Goal: Information Seeking & Learning: Find specific page/section

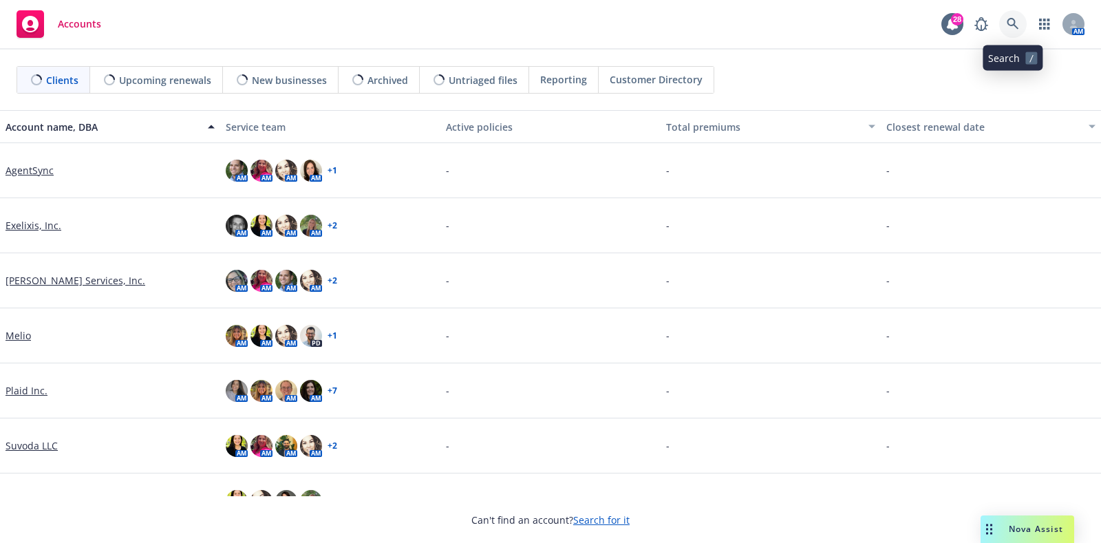
click at [1008, 18] on icon at bounding box center [1013, 24] width 12 height 12
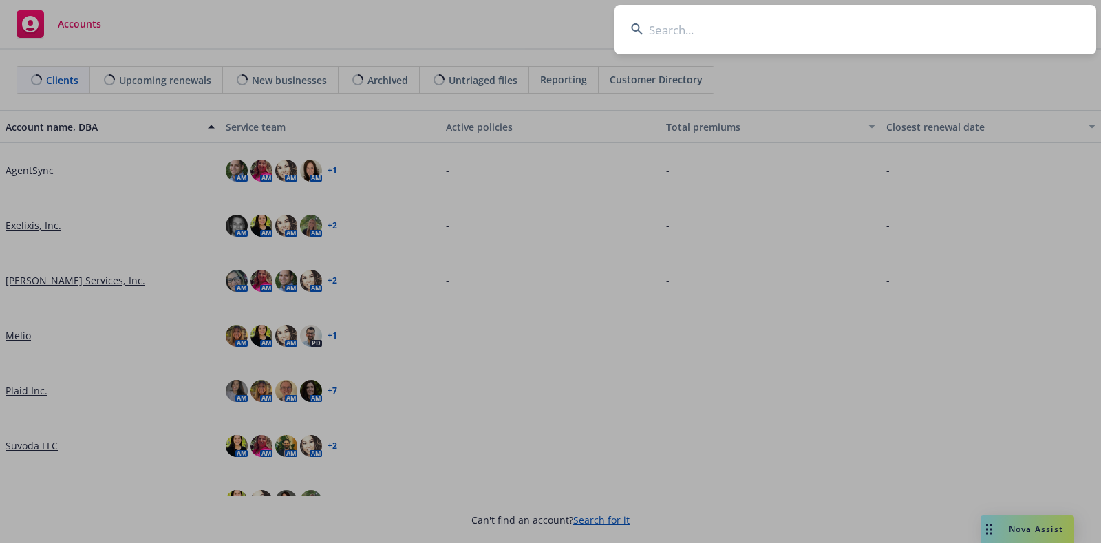
click at [743, 39] on input at bounding box center [855, 30] width 482 height 50
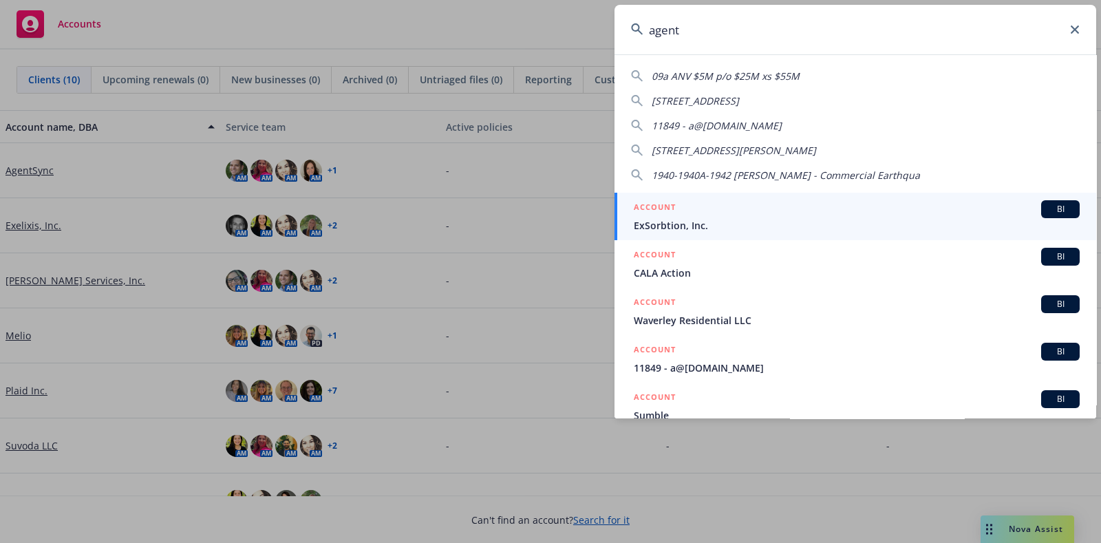
type input "agent"
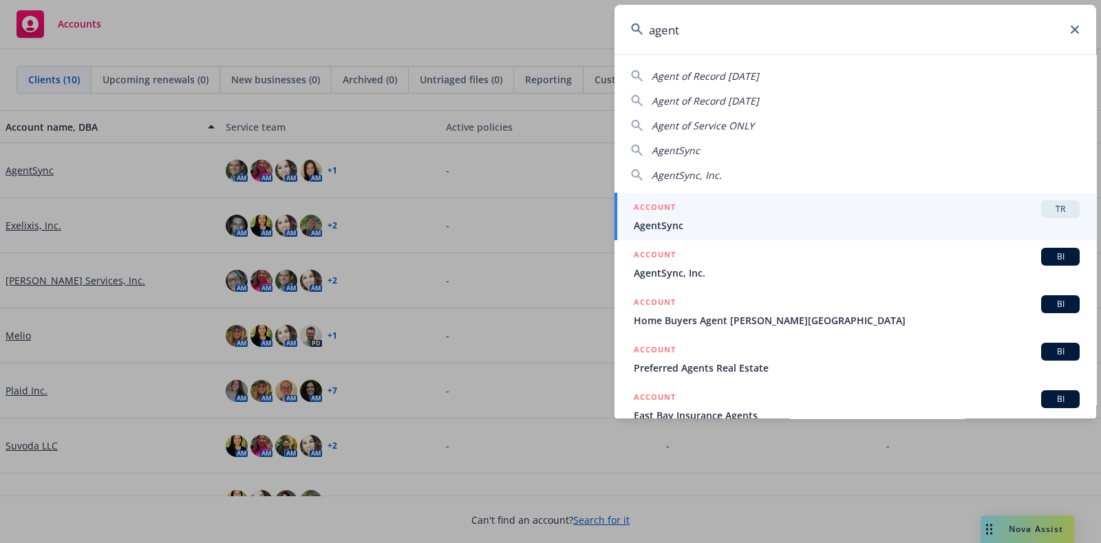
click at [721, 209] on div "ACCOUNT TR" at bounding box center [857, 209] width 446 height 18
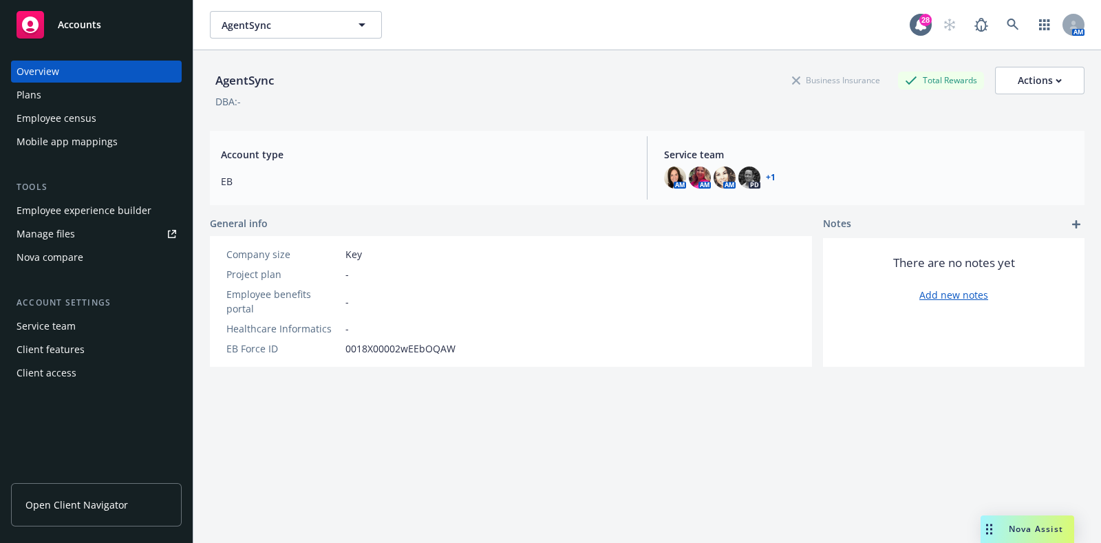
click at [69, 94] on div "Plans" at bounding box center [97, 95] width 160 height 22
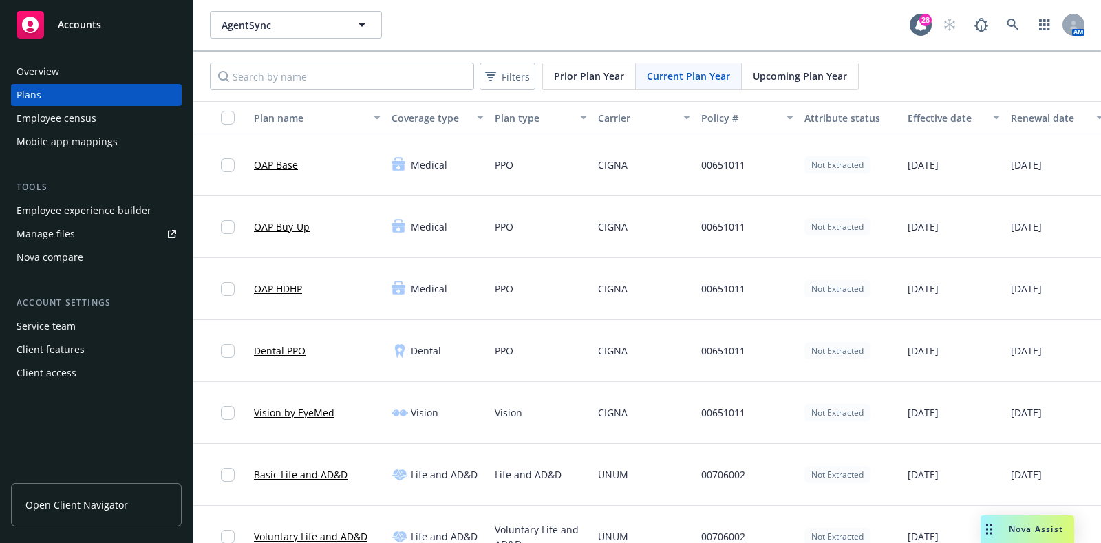
click at [275, 163] on link "OAP Base" at bounding box center [276, 165] width 44 height 14
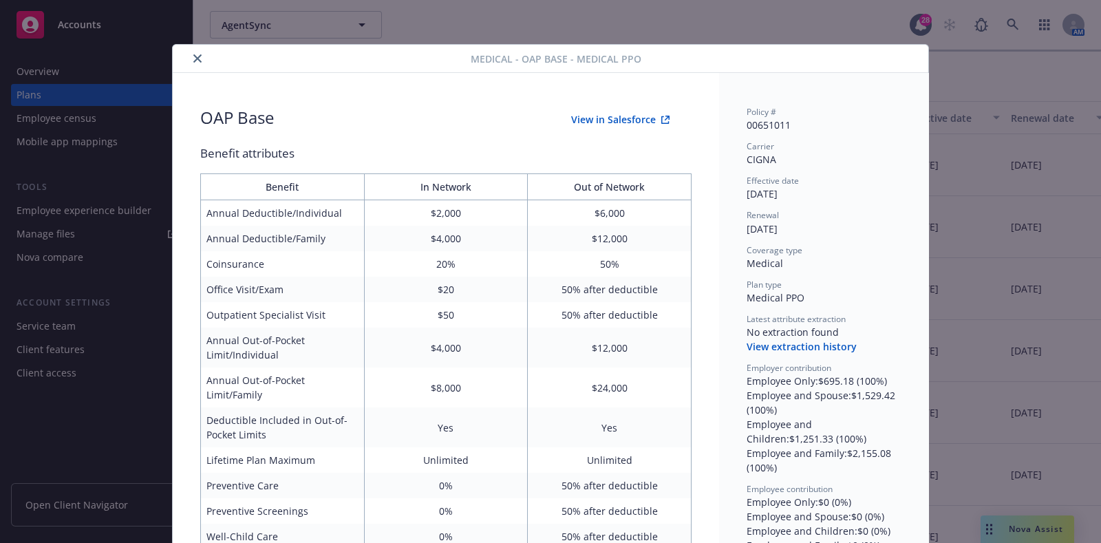
click at [189, 53] on button "close" at bounding box center [197, 58] width 17 height 17
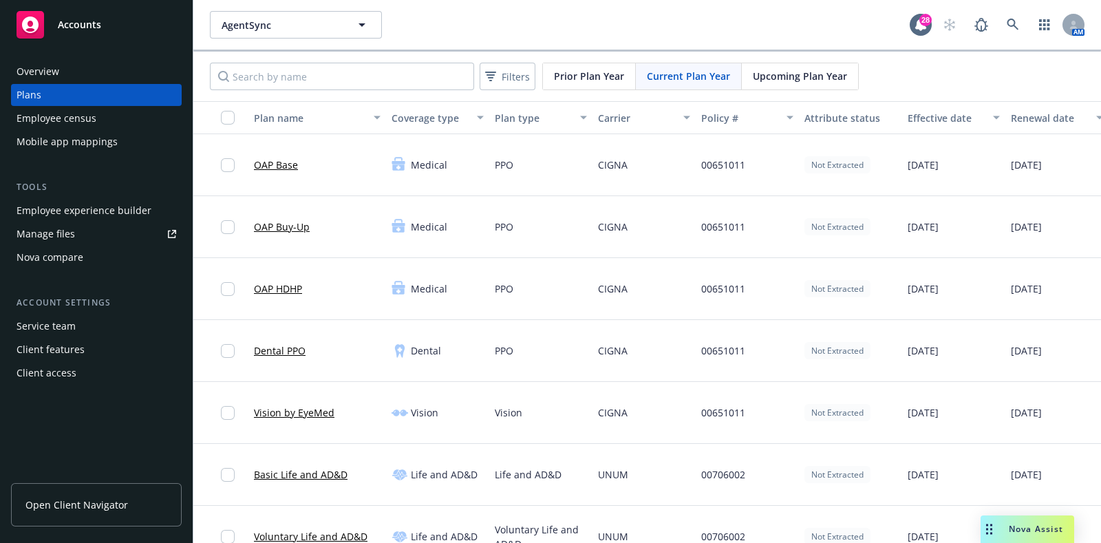
click at [310, 8] on div "AgentSync AgentSync 28 AM" at bounding box center [647, 25] width 908 height 50
click at [297, 25] on span "AgentSync" at bounding box center [281, 25] width 119 height 14
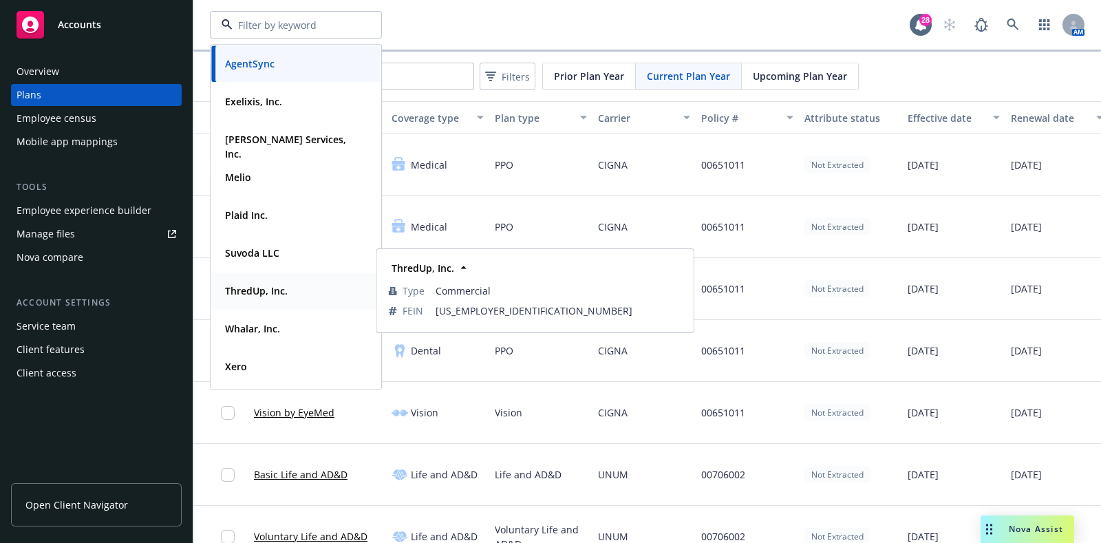
click at [278, 281] on div "ThredUp, Inc." at bounding box center [255, 291] width 71 height 20
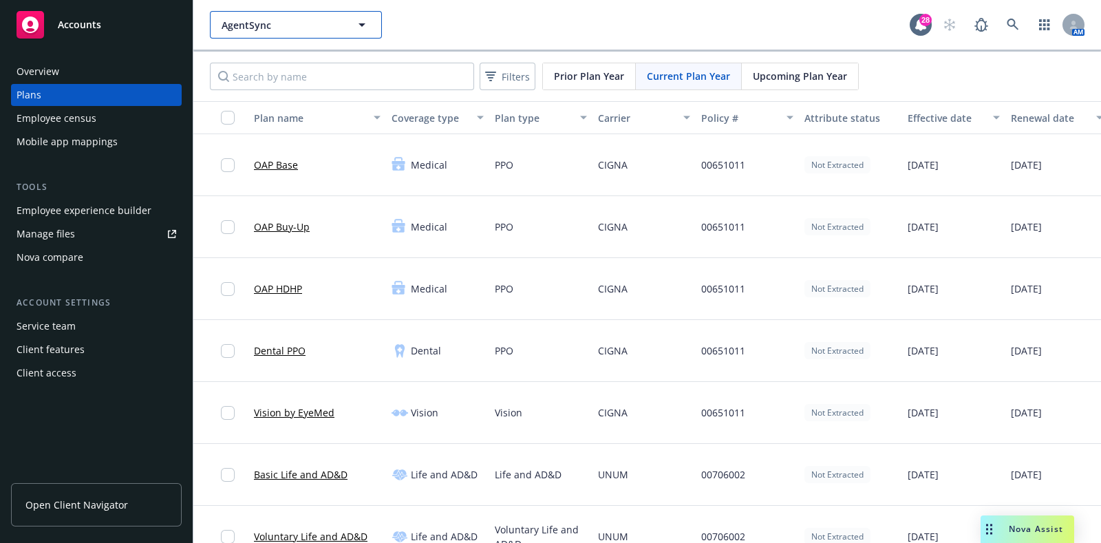
click at [287, 37] on button "AgentSync" at bounding box center [296, 25] width 172 height 28
type input "AgentSync"
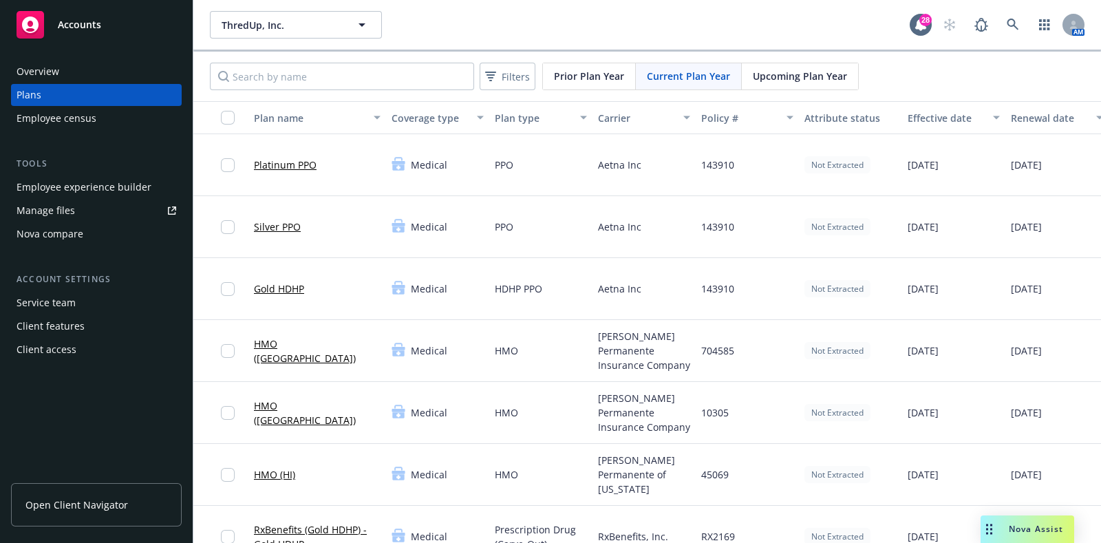
type input "ThredUp, Inc."
click at [289, 31] on span "ThredUp, Inc." at bounding box center [281, 25] width 119 height 14
click at [289, 19] on input at bounding box center [293, 25] width 121 height 14
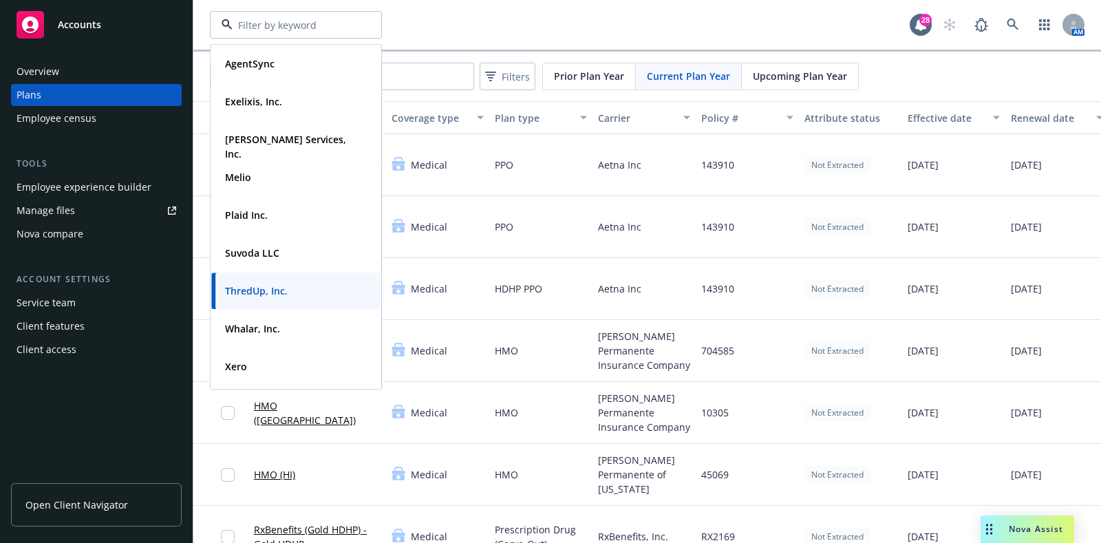
click at [453, 21] on div "AgentSync Type Commercial FEIN [US_EMPLOYER_IDENTIFICATION_NUMBER] Exelixis, In…" at bounding box center [560, 25] width 700 height 28
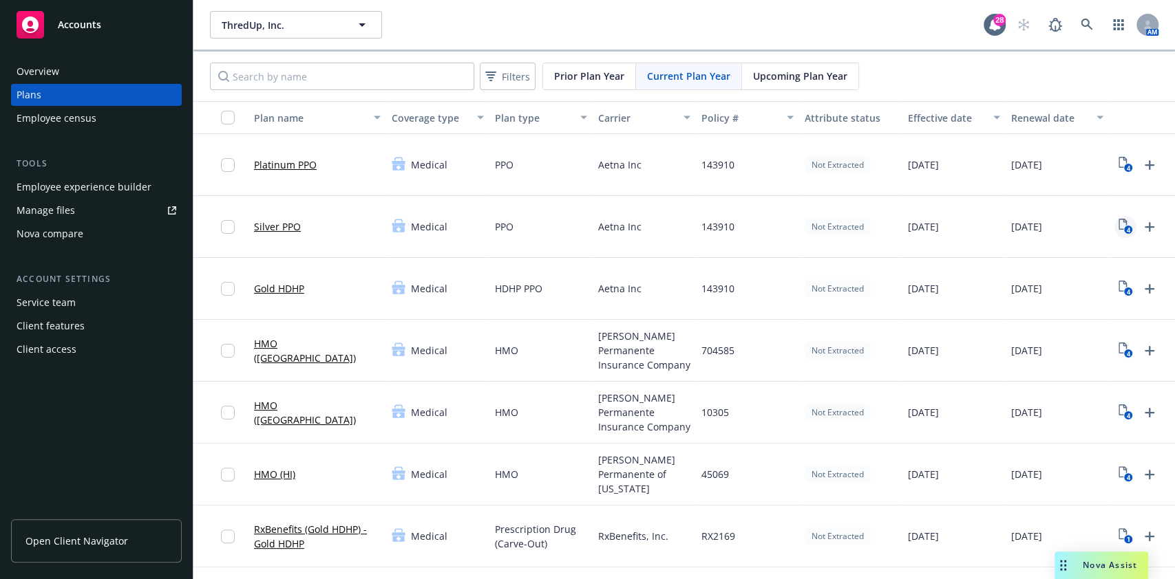
click at [1100, 228] on rect "View Plan Documents" at bounding box center [1127, 230] width 9 height 9
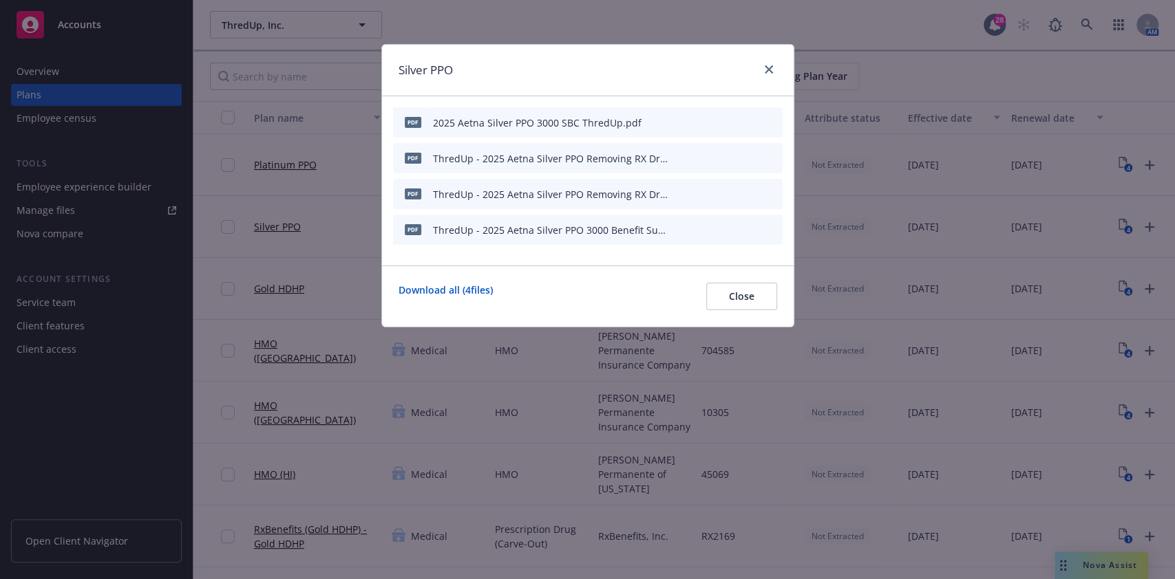
click at [748, 118] on icon "preview file" at bounding box center [747, 122] width 12 height 10
click at [765, 67] on icon "close" at bounding box center [768, 69] width 8 height 8
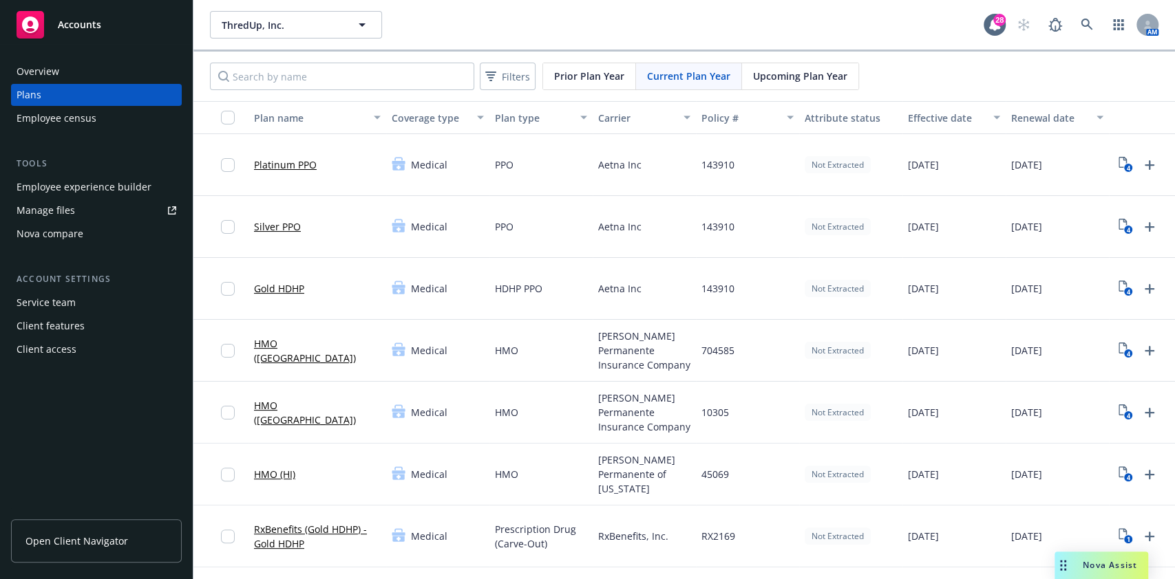
click at [596, 69] on span "Prior Plan Year" at bounding box center [589, 76] width 70 height 14
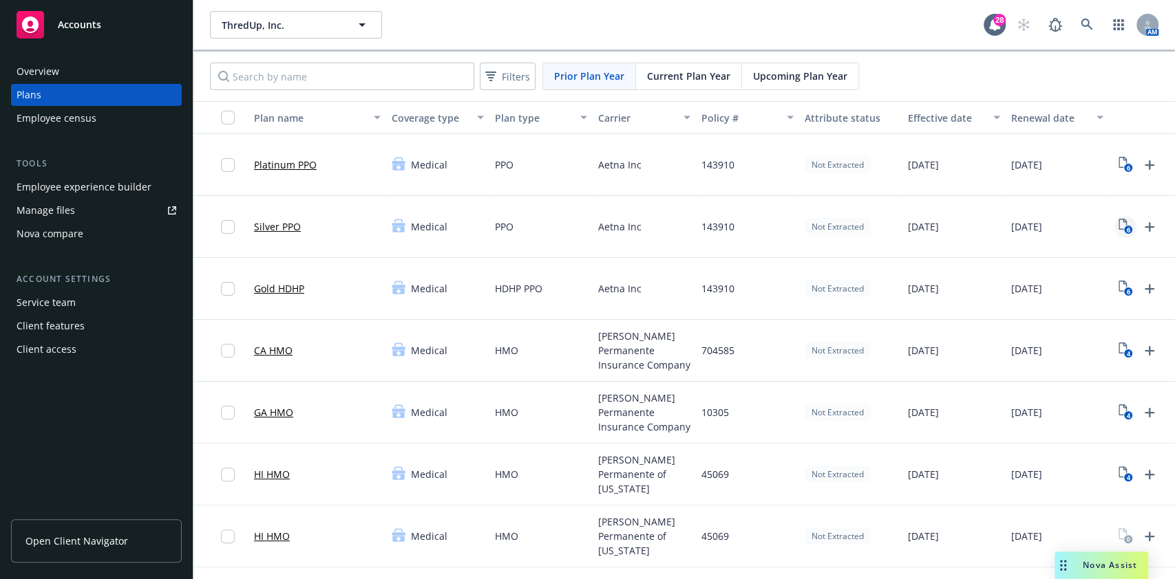
click at [1100, 222] on icon "6" at bounding box center [1125, 227] width 14 height 16
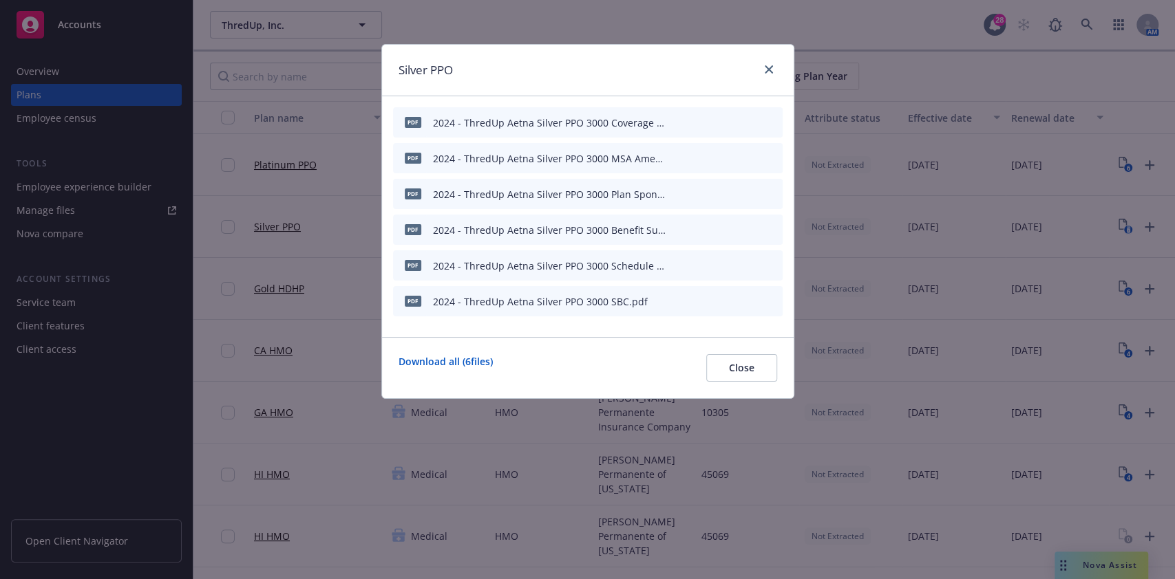
click at [745, 297] on icon "preview file" at bounding box center [747, 301] width 12 height 10
click at [772, 68] on link "close" at bounding box center [768, 69] width 17 height 17
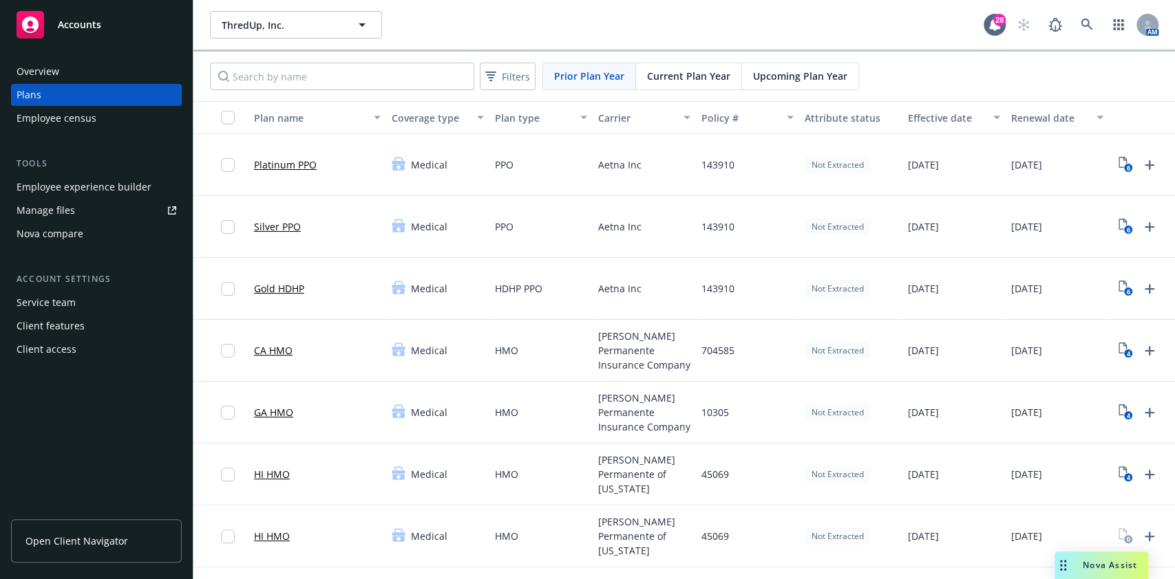
click at [683, 73] on span "Current Plan Year" at bounding box center [688, 76] width 83 height 14
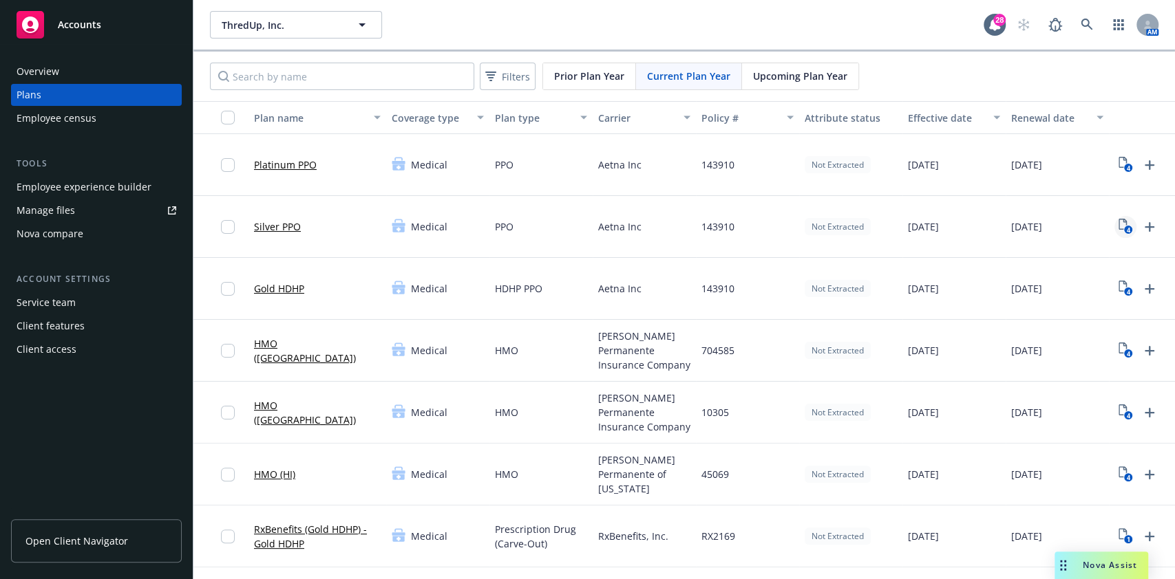
click at [1100, 225] on icon "4" at bounding box center [1125, 227] width 14 height 16
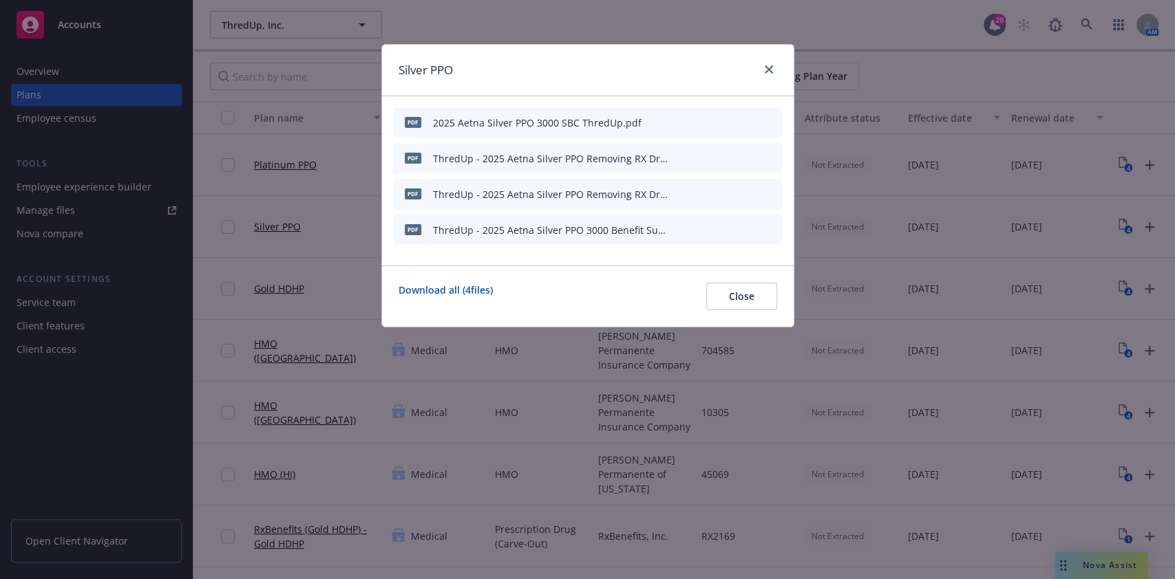
click at [751, 125] on icon "preview file" at bounding box center [747, 122] width 12 height 10
click at [761, 71] on link "close" at bounding box center [768, 69] width 17 height 17
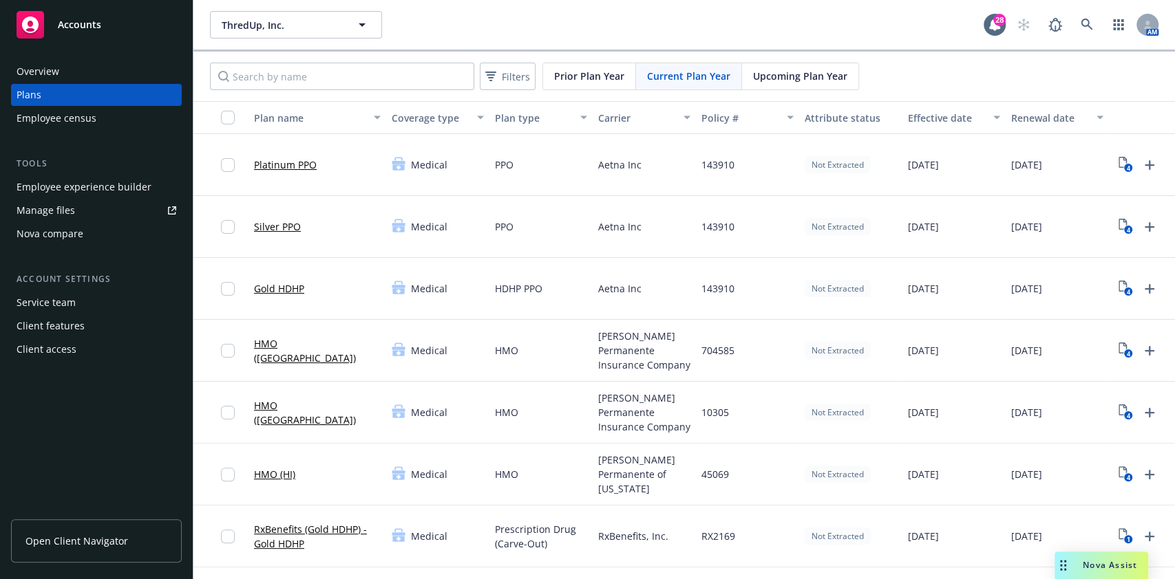
click at [568, 63] on div "Prior Plan Year Current Plan Year Upcoming Plan Year" at bounding box center [700, 77] width 317 height 28
click at [576, 72] on span "Prior Plan Year" at bounding box center [589, 76] width 70 height 14
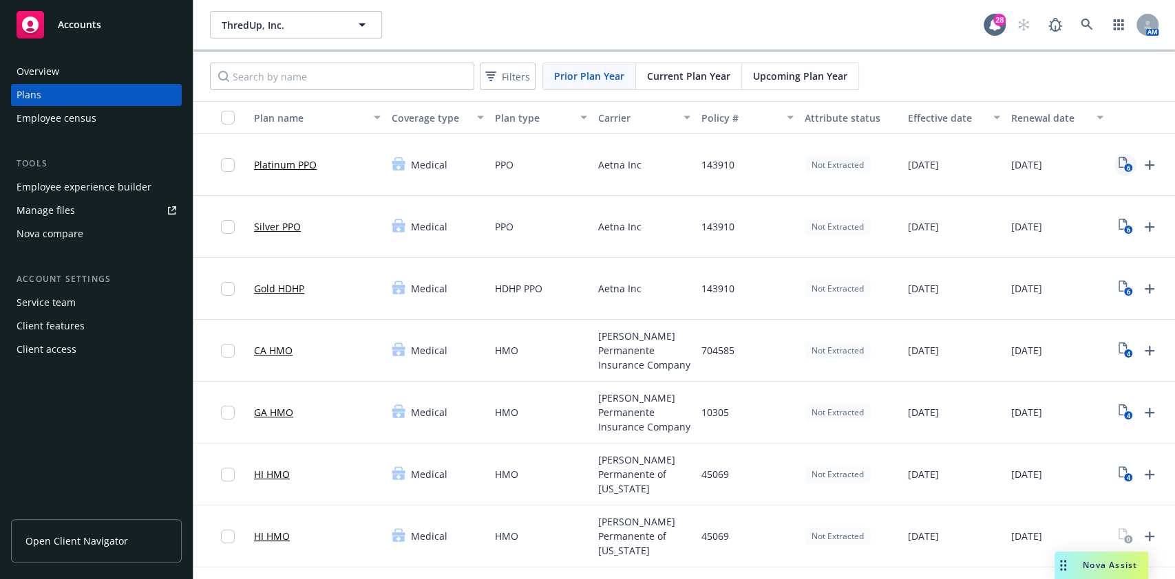
click at [1100, 159] on icon "6" at bounding box center [1125, 165] width 14 height 16
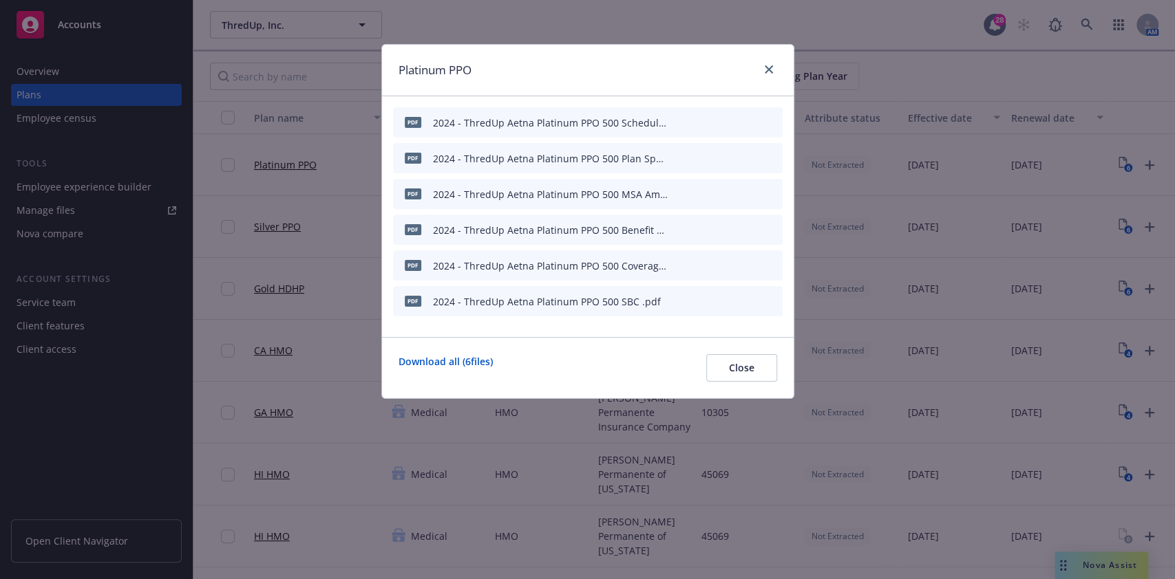
click at [747, 297] on icon "preview file" at bounding box center [747, 301] width 12 height 10
click at [767, 70] on icon "close" at bounding box center [768, 69] width 8 height 8
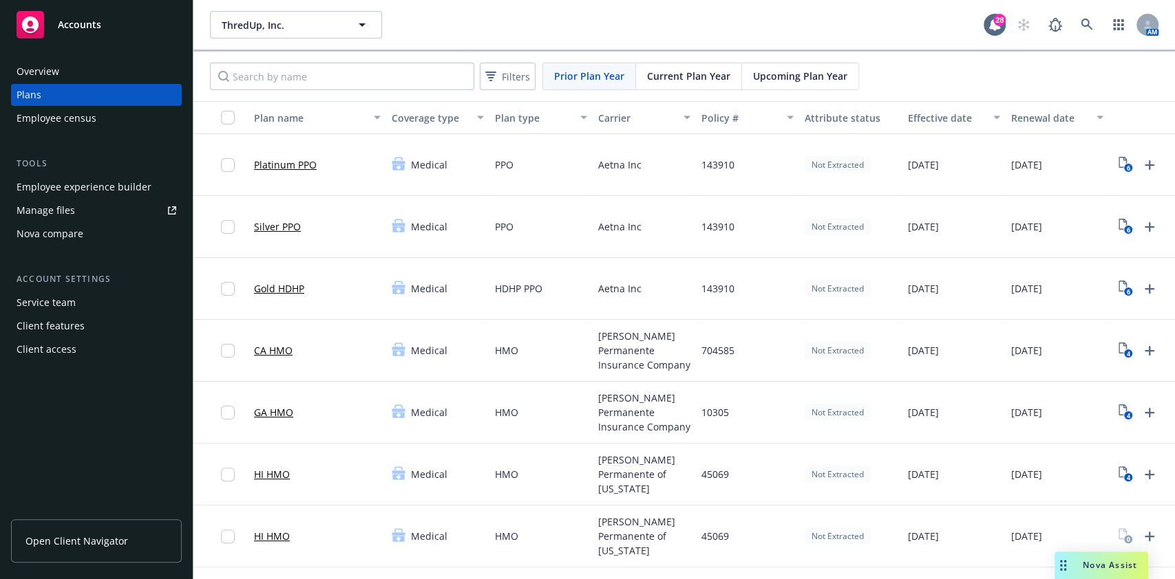
click at [672, 69] on span "Current Plan Year" at bounding box center [688, 76] width 83 height 14
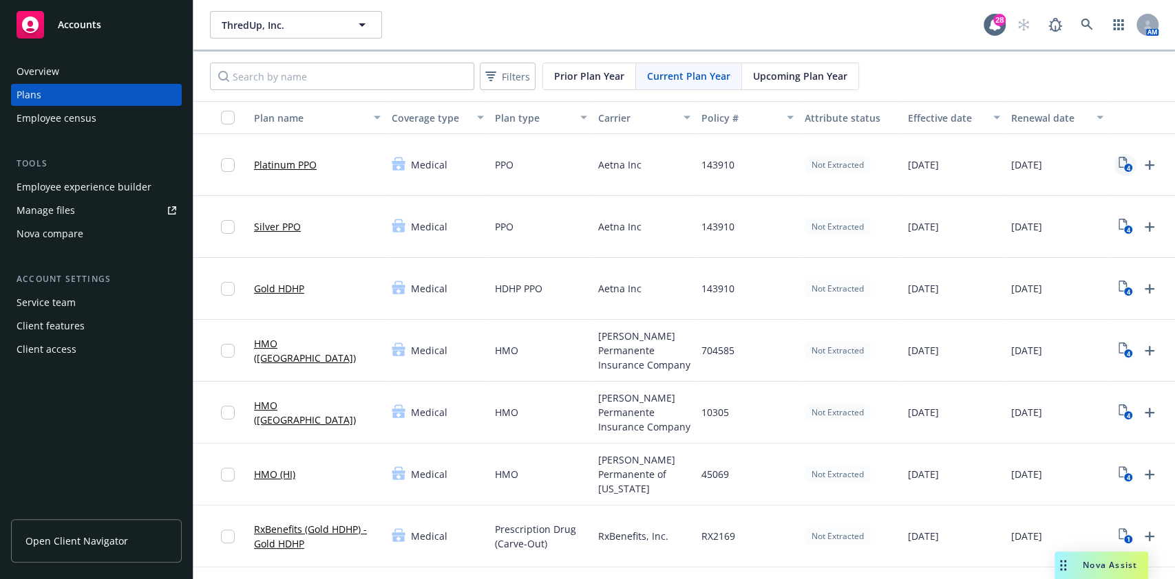
click at [1100, 163] on icon "4" at bounding box center [1125, 165] width 14 height 16
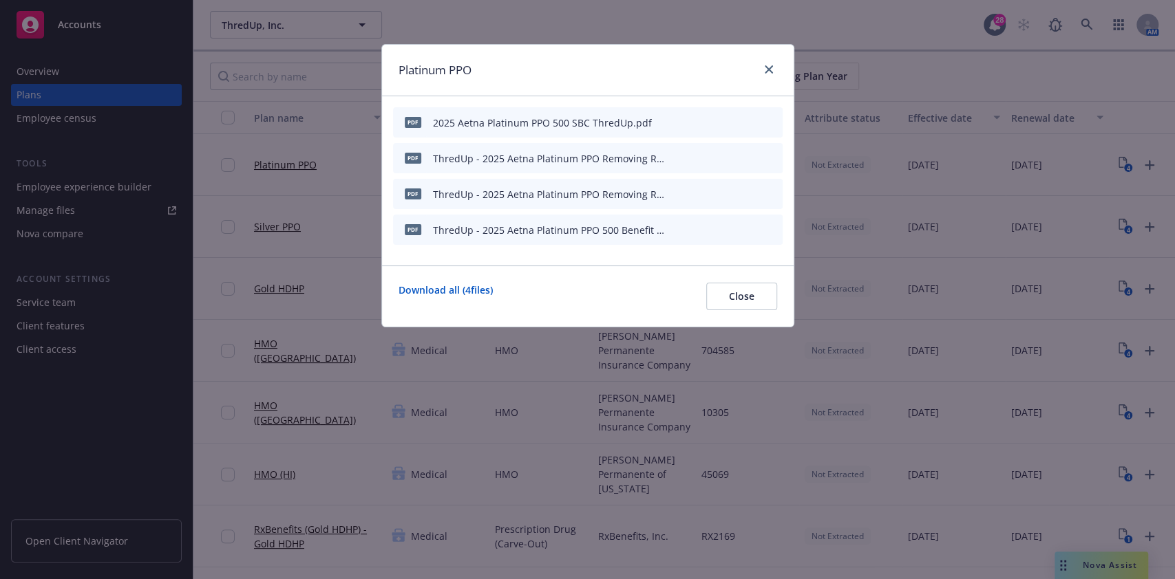
click at [747, 124] on icon "preview file" at bounding box center [747, 122] width 12 height 10
click at [766, 66] on icon "close" at bounding box center [768, 69] width 8 height 8
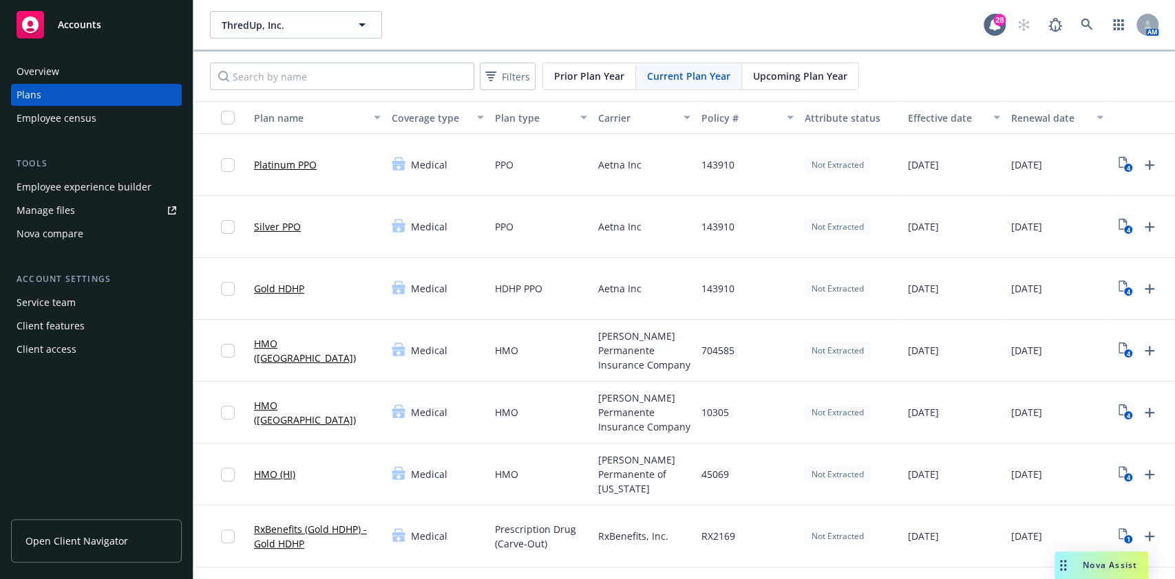
click at [694, 77] on span "Current Plan Year" at bounding box center [688, 76] width 83 height 14
click at [1100, 164] on text "4" at bounding box center [1127, 168] width 3 height 9
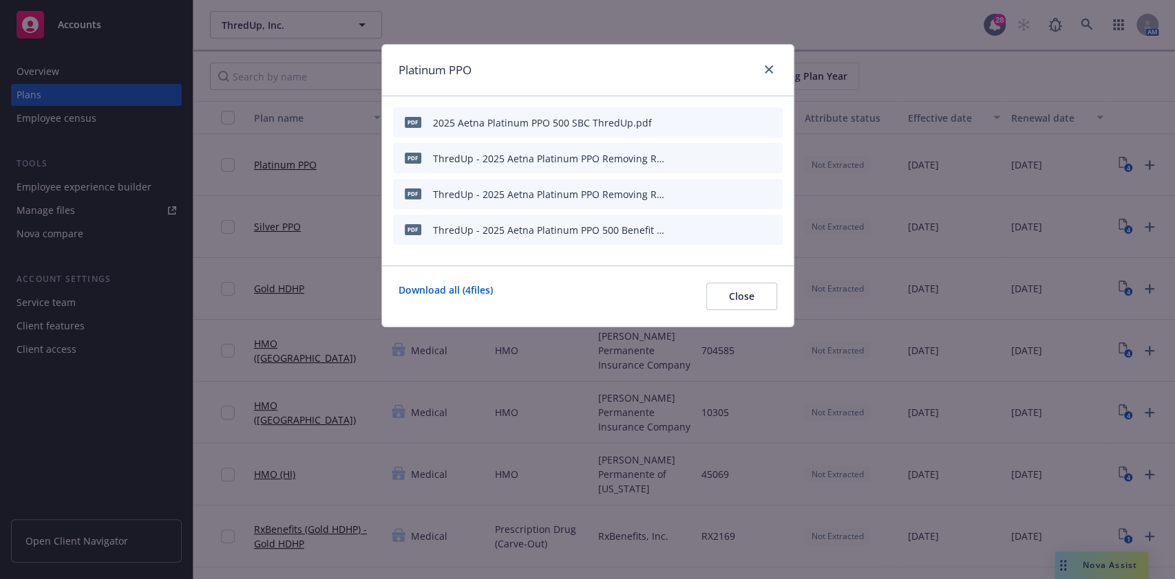
click at [749, 117] on icon "preview file" at bounding box center [747, 122] width 12 height 10
